Goal: Navigation & Orientation: Find specific page/section

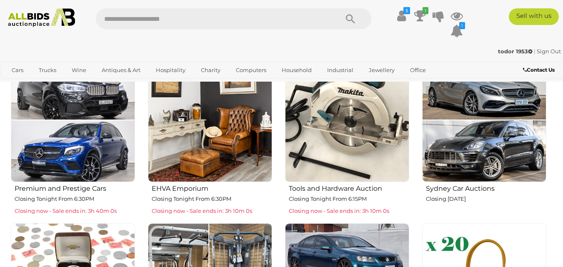
scroll to position [334, 0]
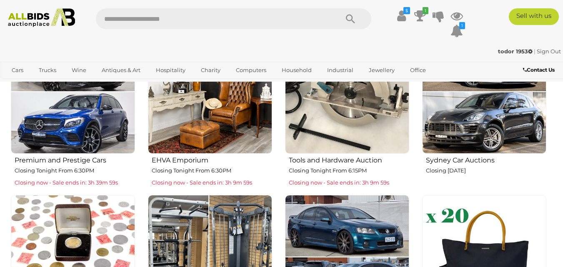
click at [339, 161] on h2 "Tools and Hardware Auction" at bounding box center [349, 160] width 120 height 10
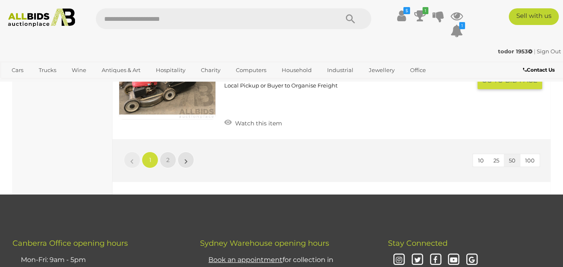
scroll to position [6129, 0]
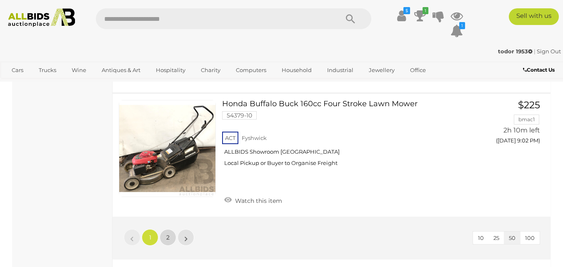
click at [166, 237] on span "2" at bounding box center [167, 238] width 3 height 8
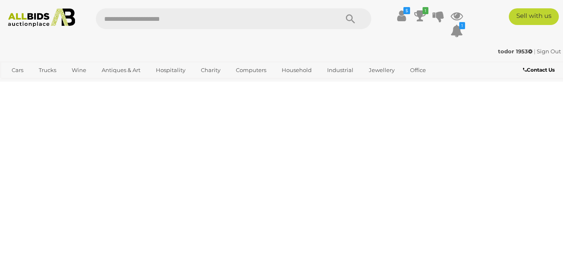
scroll to position [43, 0]
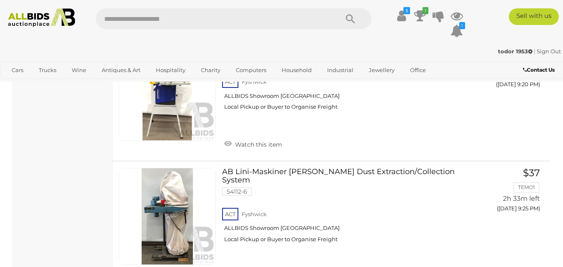
scroll to position [550, 0]
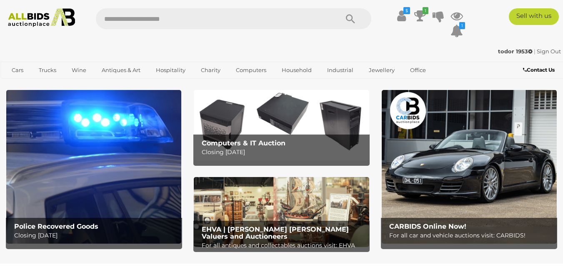
click at [101, 197] on img at bounding box center [93, 166] width 175 height 153
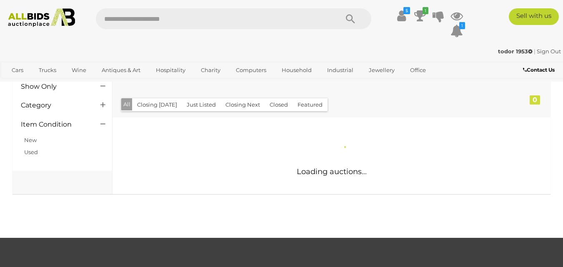
scroll to position [83, 0]
